Goal: Book appointment/travel/reservation

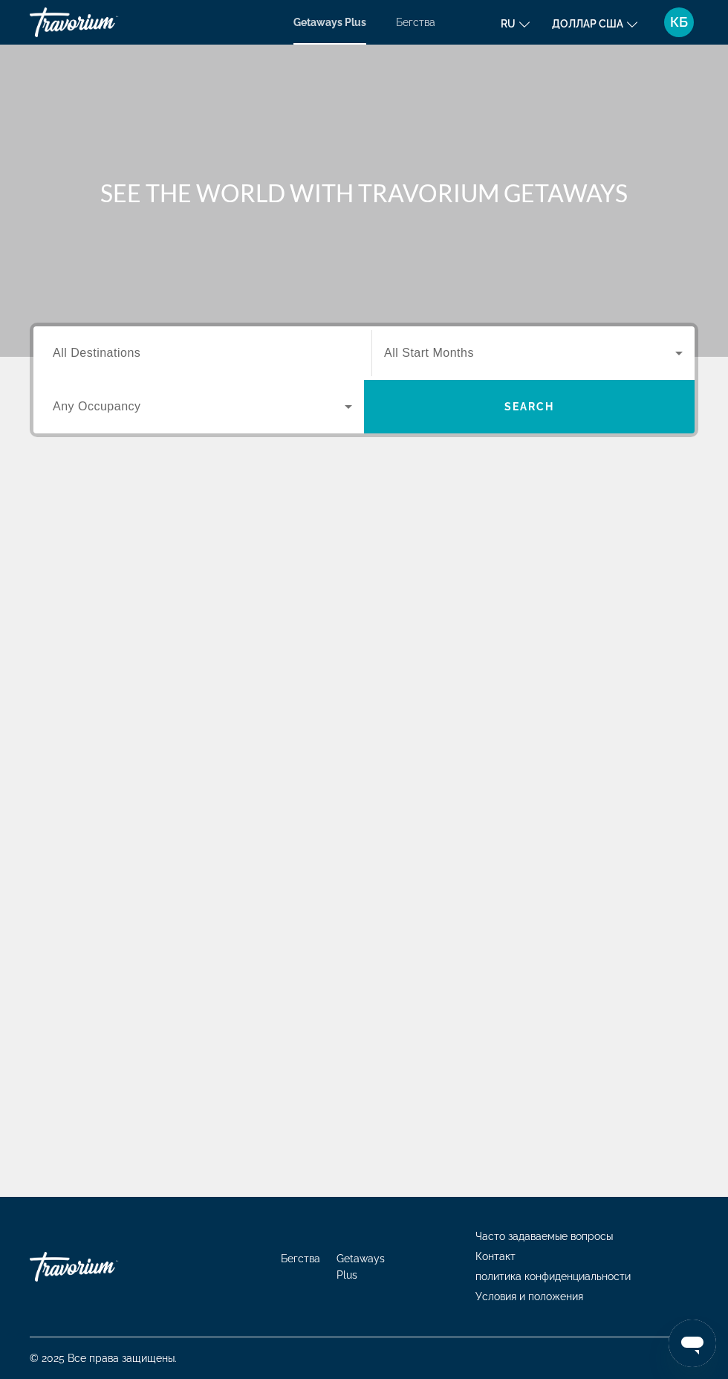
click at [103, 349] on span "All Destinations" at bounding box center [97, 352] width 88 height 13
click at [103, 349] on input "Destination All Destinations" at bounding box center [203, 354] width 300 height 18
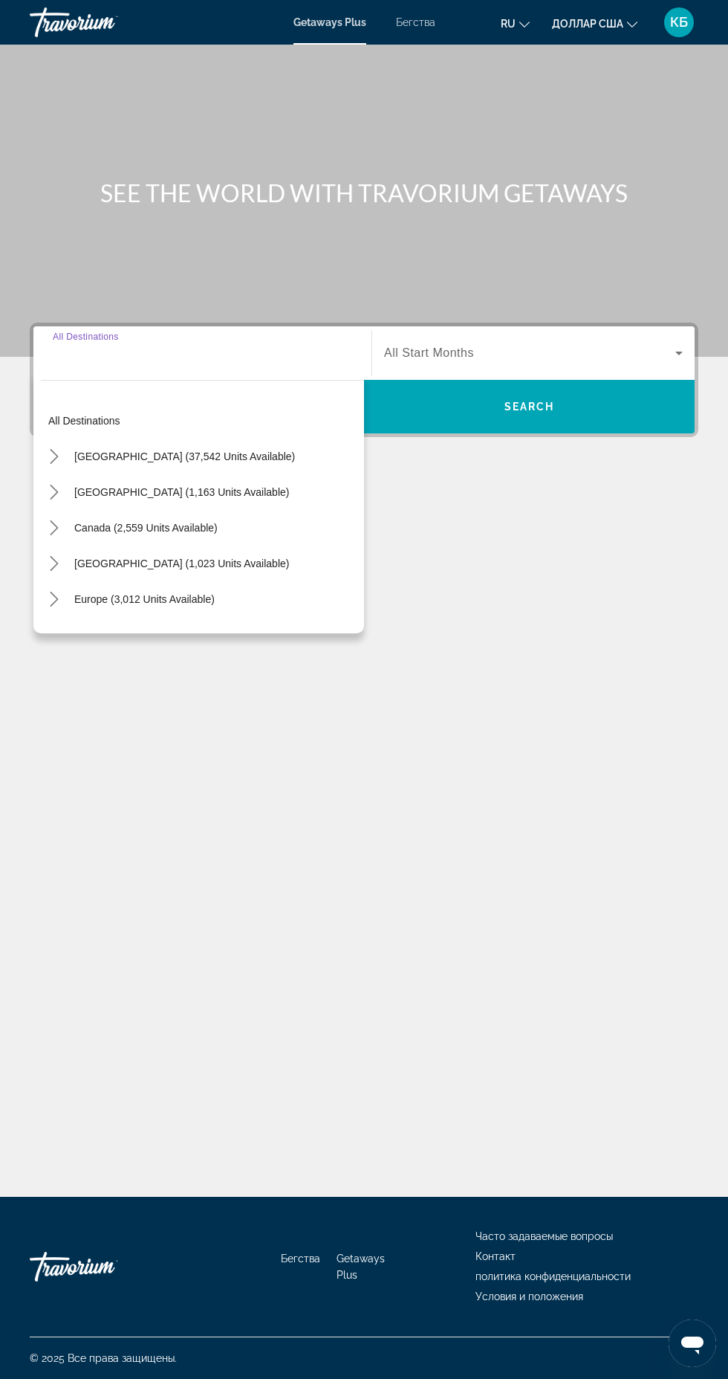
scroll to position [83, 0]
click at [123, 669] on div "SEE THE WORLD WITH TRAVORIUM GETAWAYS Destination All Destinations All destinat…" at bounding box center [364, 621] width 728 height 1152
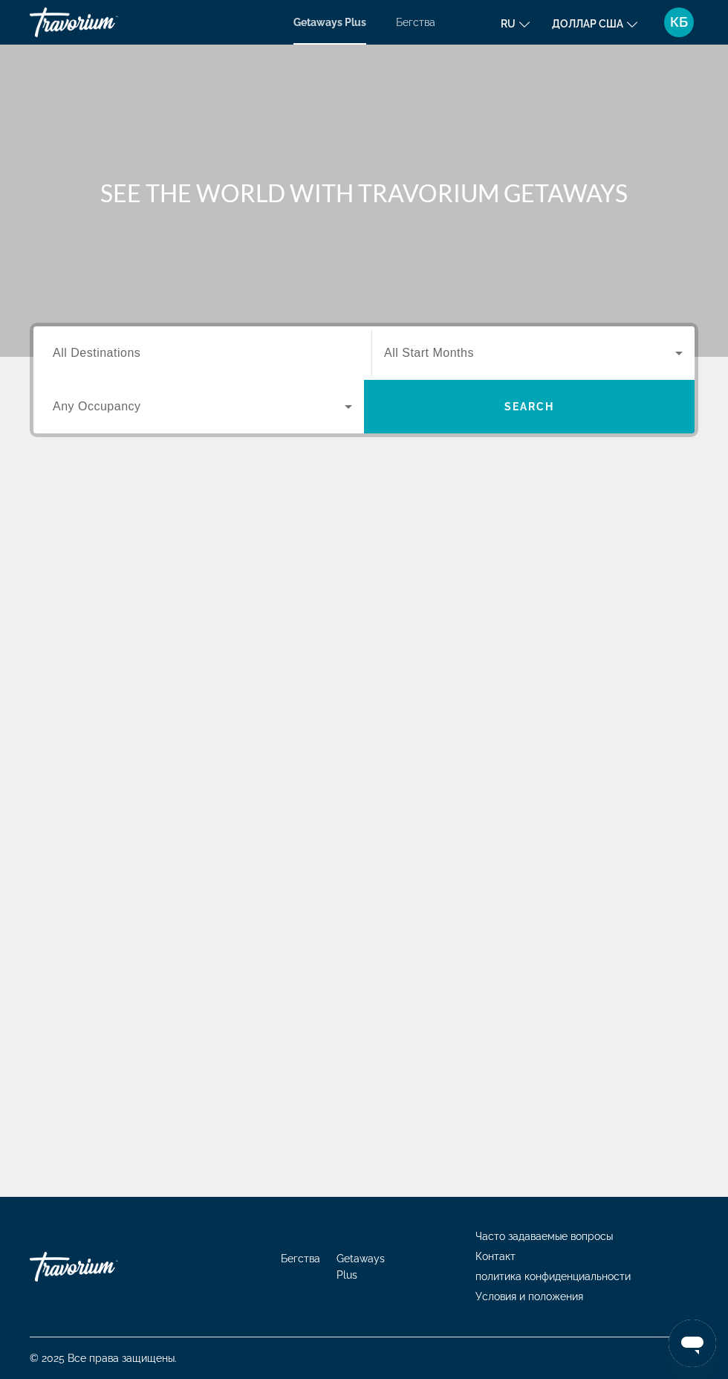
click at [84, 400] on span "Any Occupancy" at bounding box center [97, 406] width 88 height 13
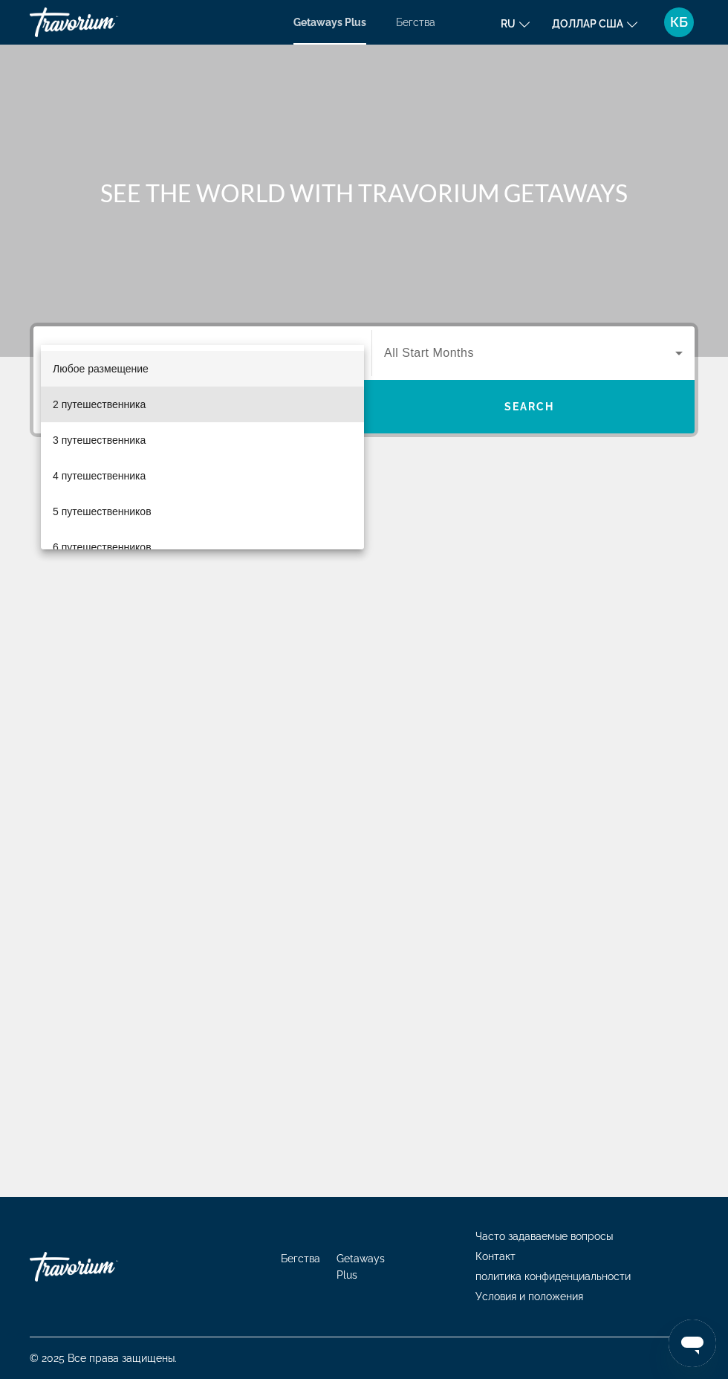
click at [68, 404] on font "2 путешественника" at bounding box center [99, 404] width 93 height 12
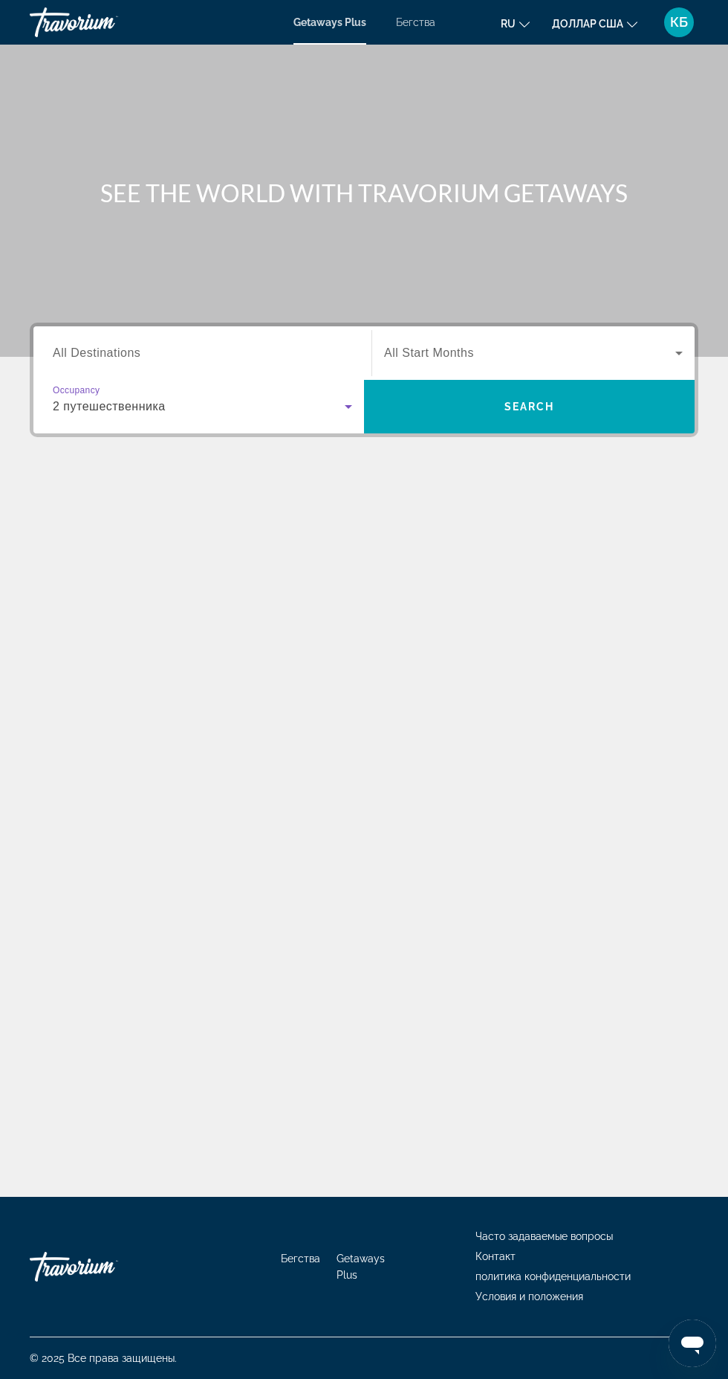
click at [78, 346] on span "All Destinations" at bounding box center [97, 352] width 88 height 13
click at [78, 345] on input "Destination All Destinations" at bounding box center [203, 354] width 300 height 18
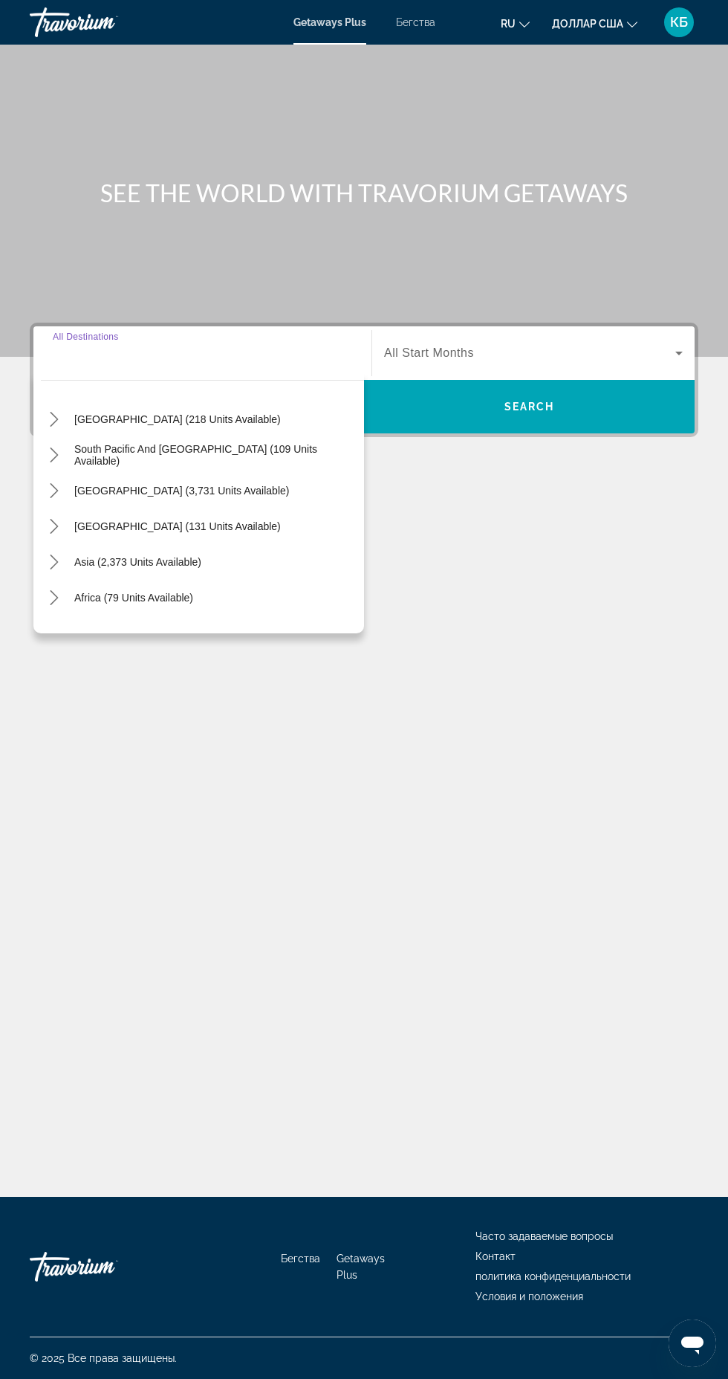
scroll to position [217, 0]
click at [84, 543] on span "Select destination: Asia (2,373 units available)" at bounding box center [138, 561] width 142 height 36
type input "**********"
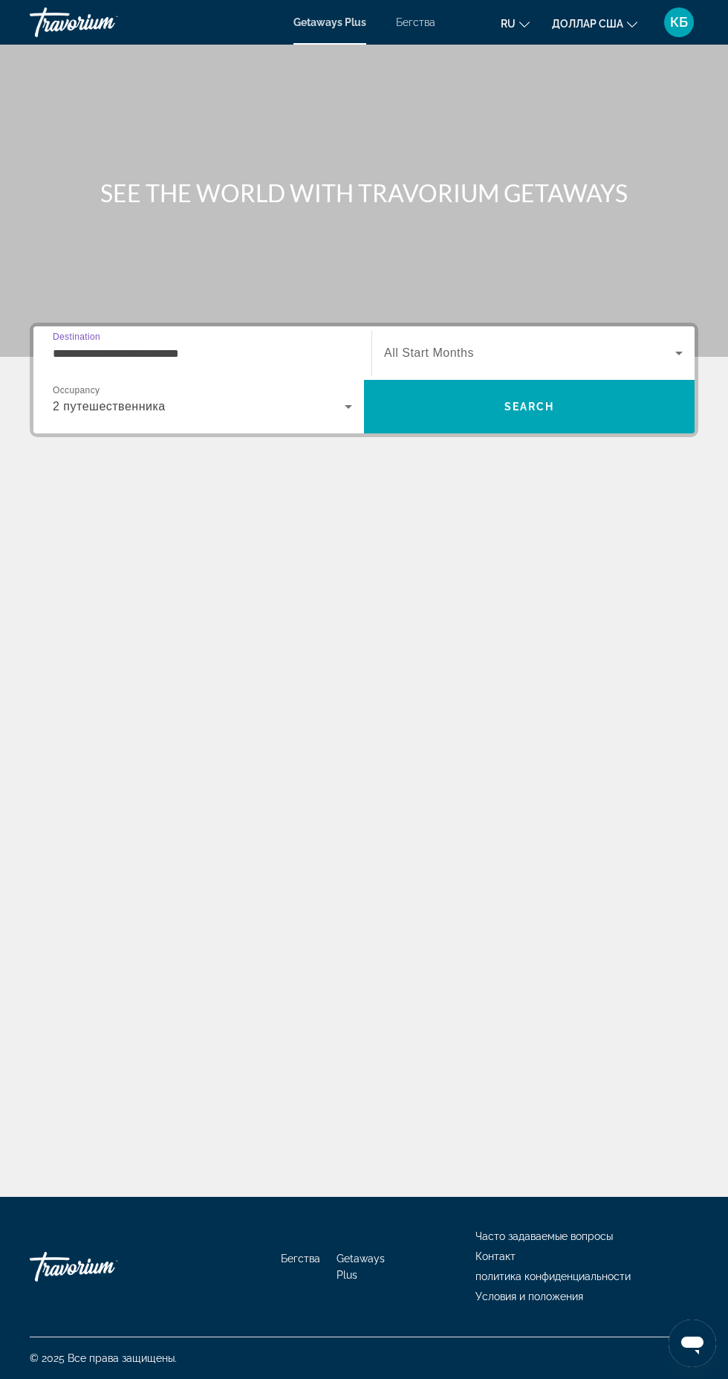
click at [439, 346] on span "All Start Months" at bounding box center [429, 352] width 90 height 13
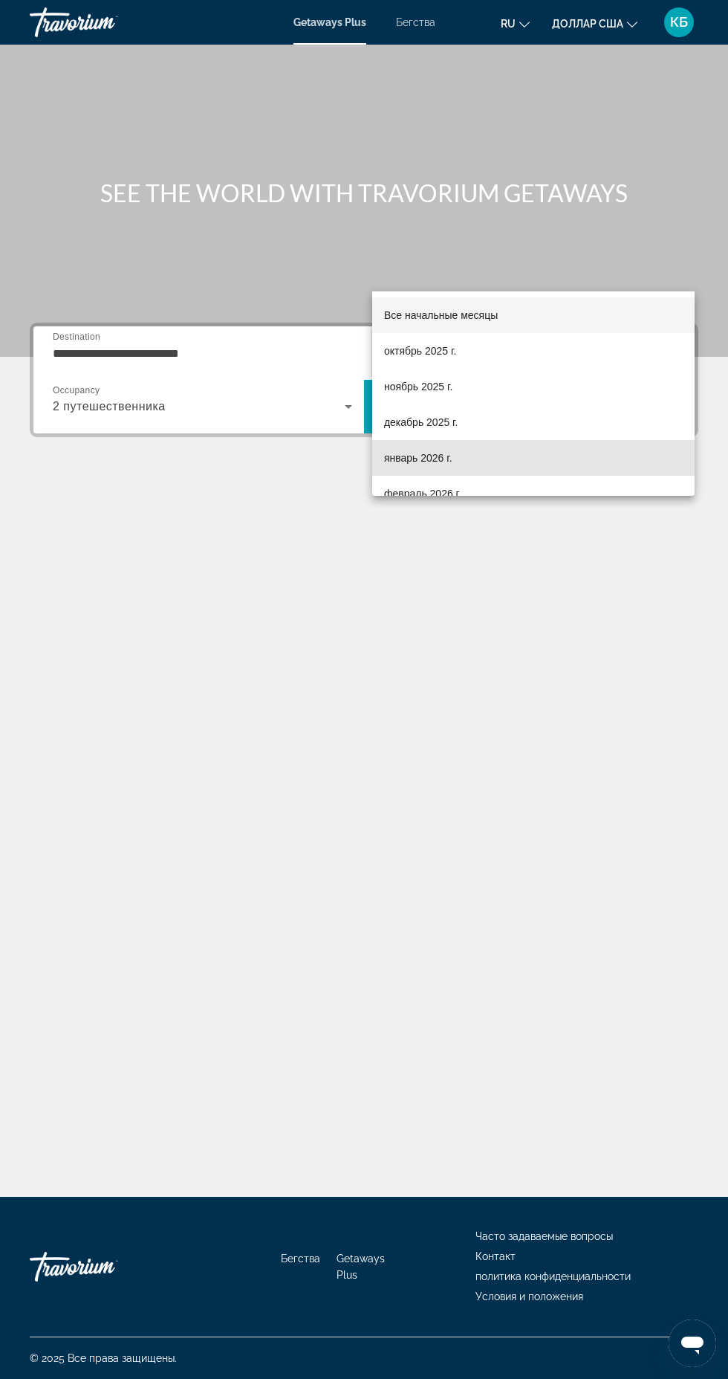
click at [389, 468] on mat-option "январь 2026 г." at bounding box center [533, 458] width 323 height 36
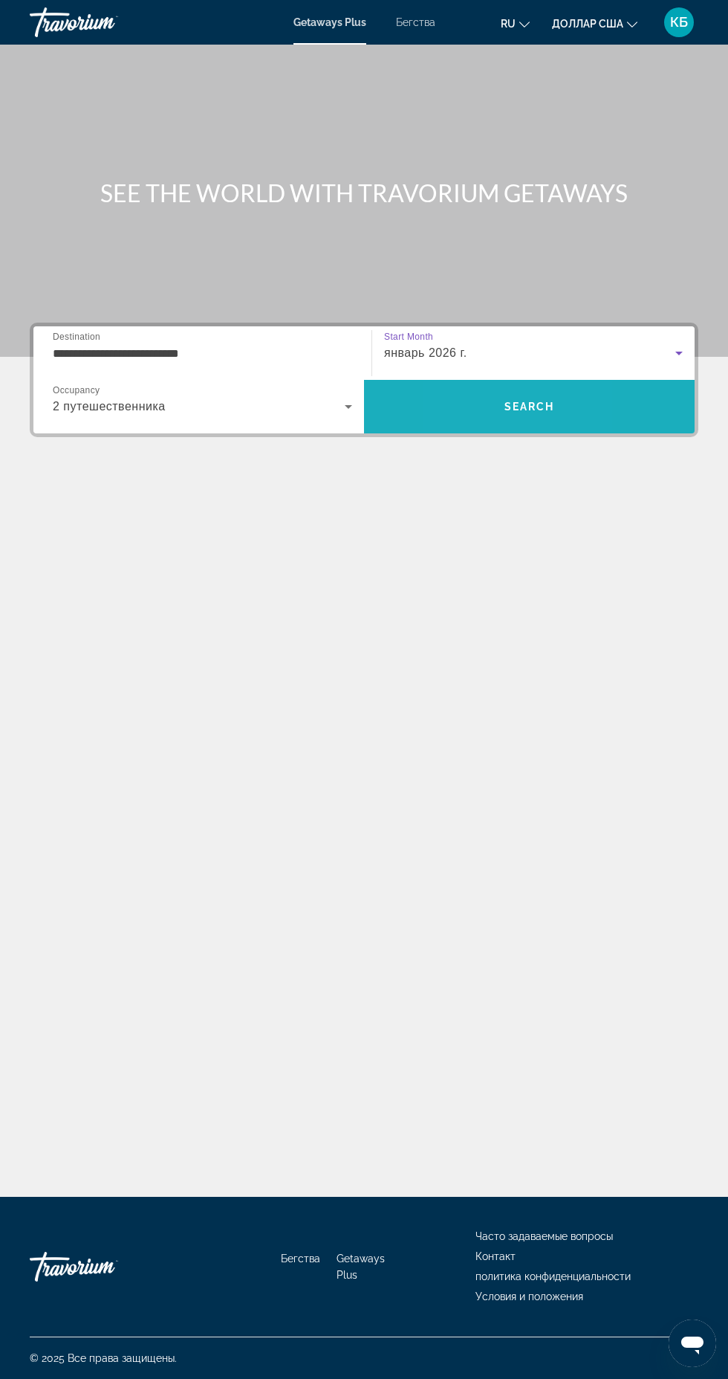
click at [466, 380] on span "Поиск" at bounding box center [529, 407] width 331 height 54
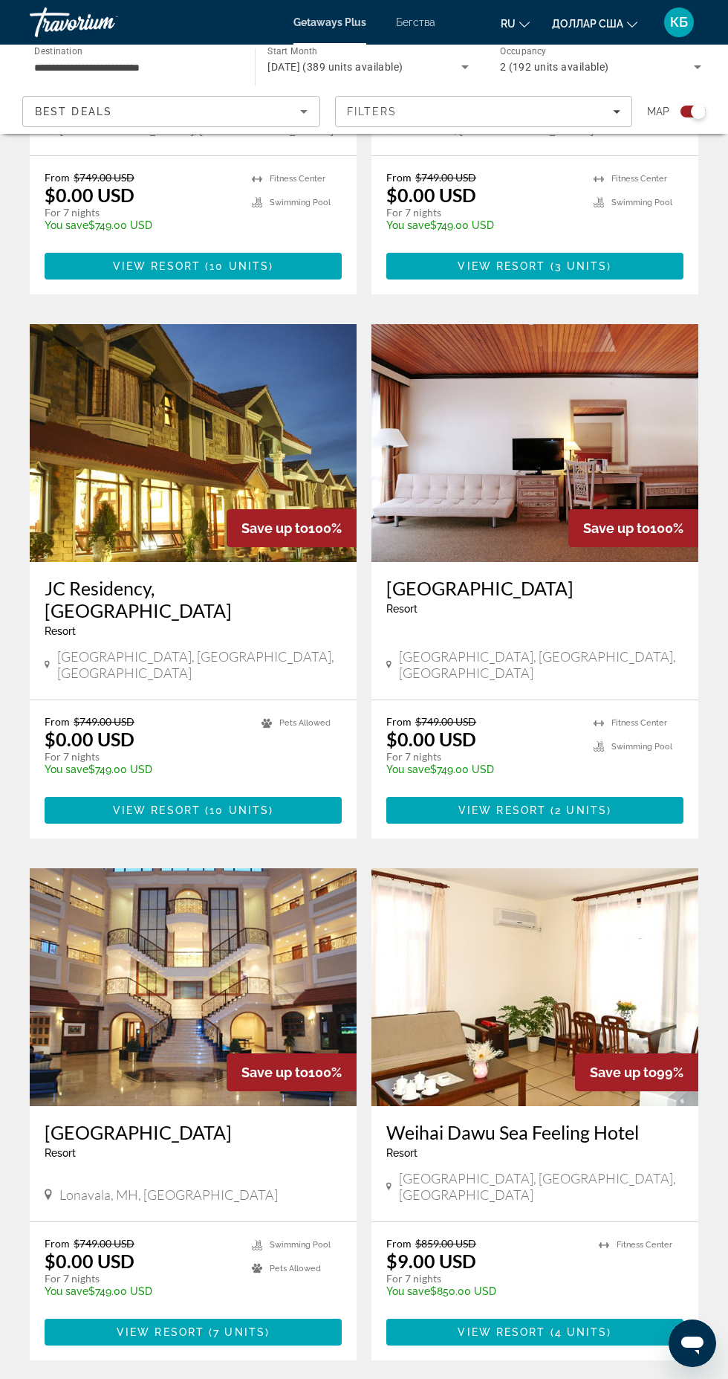
scroll to position [2332, 0]
